Goal: Register for event/course

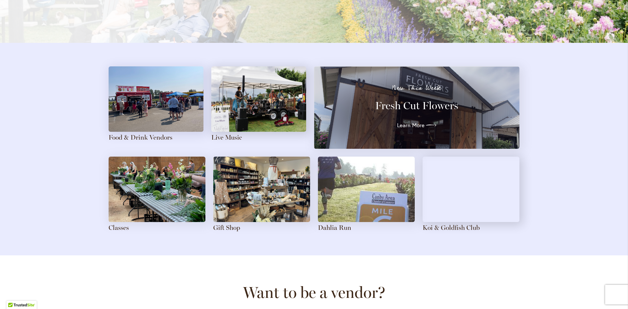
scroll to position [687, 0]
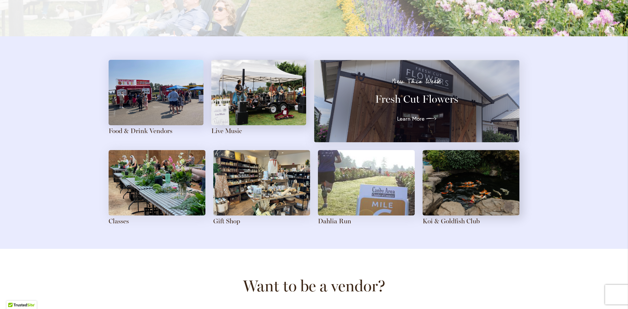
click at [168, 191] on img at bounding box center [157, 182] width 97 height 65
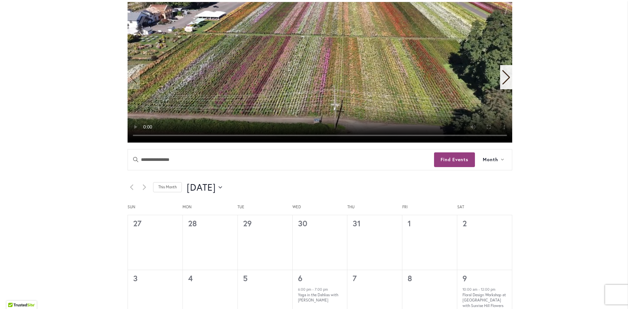
scroll to position [241, 0]
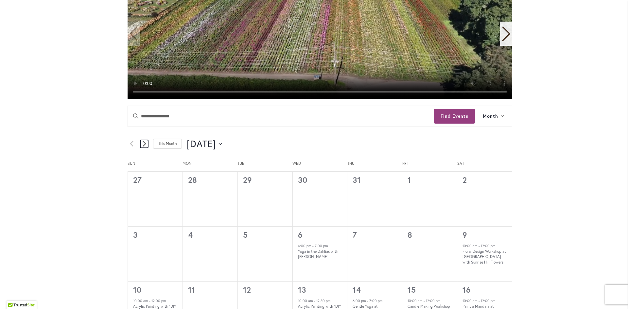
click at [143, 142] on icon "Next month" at bounding box center [144, 144] width 3 height 6
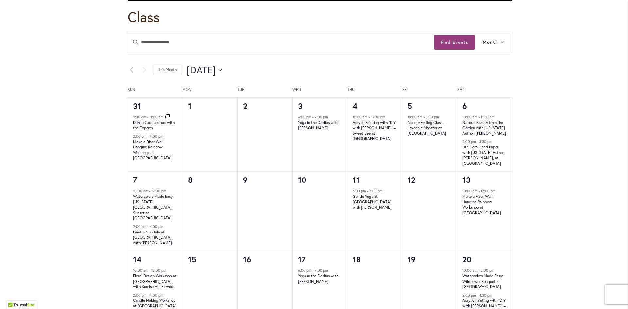
scroll to position [372, 0]
